Goal: Task Accomplishment & Management: Manage account settings

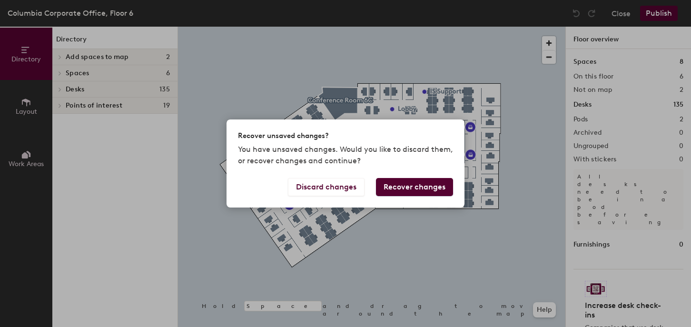
click at [427, 187] on button "Recover changes" at bounding box center [414, 187] width 77 height 18
